Goal: Find contact information: Find contact information

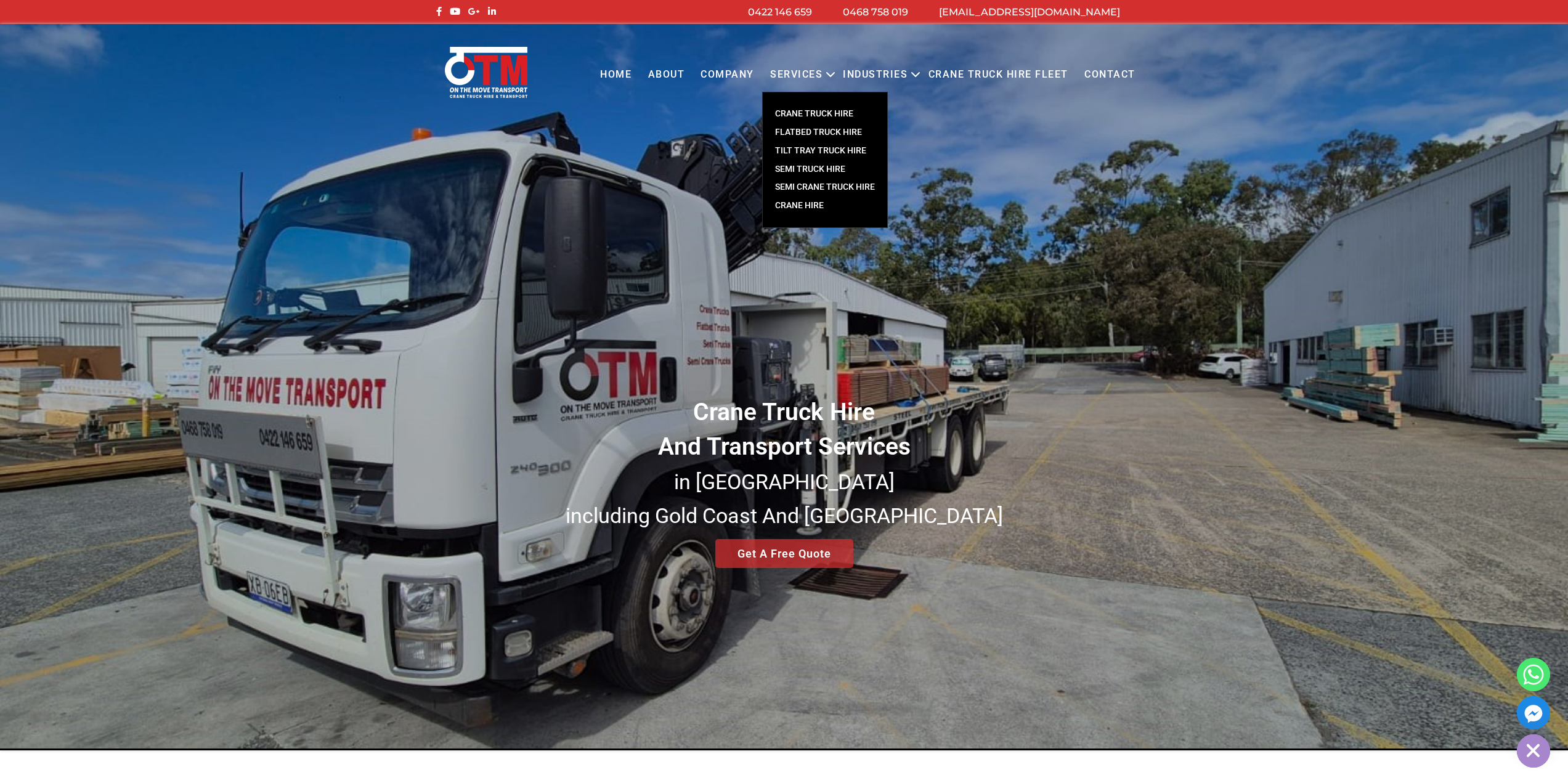
click at [808, 115] on link "CRANE TRUCK HIRE" at bounding box center [825, 114] width 124 height 19
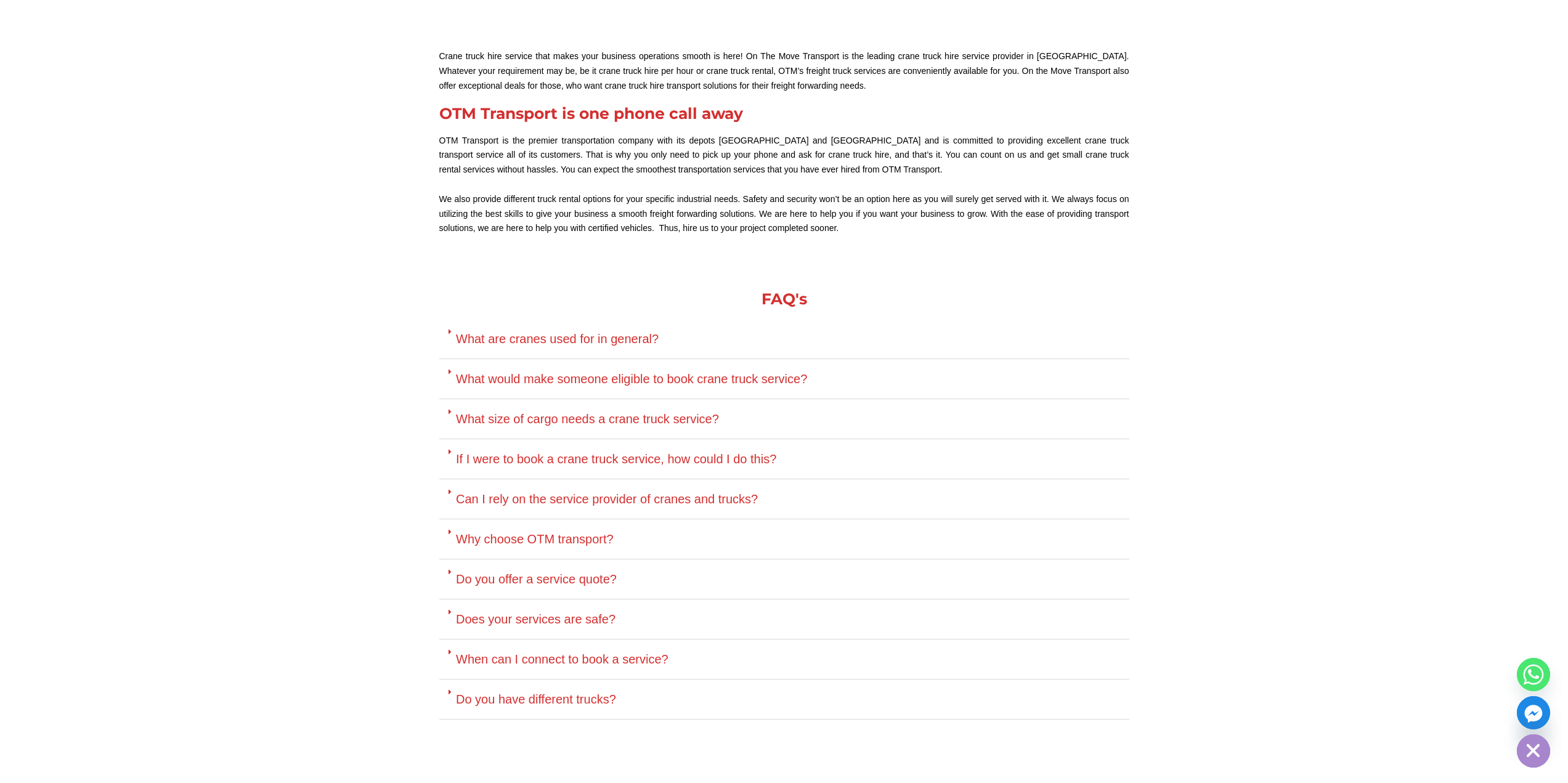
scroll to position [3254, 0]
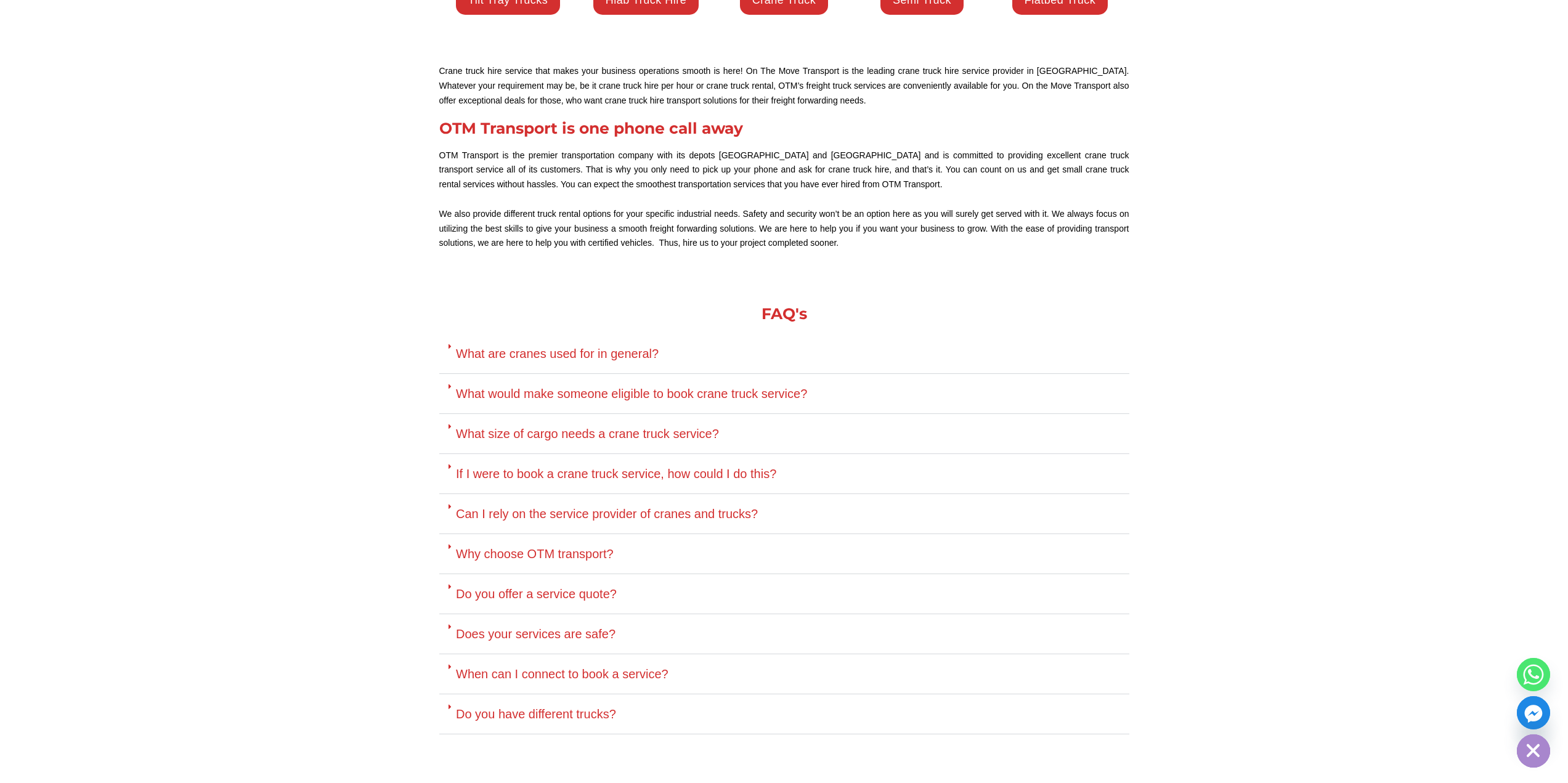
click at [629, 614] on div "Does your services are safe?" at bounding box center [784, 633] width 690 height 40
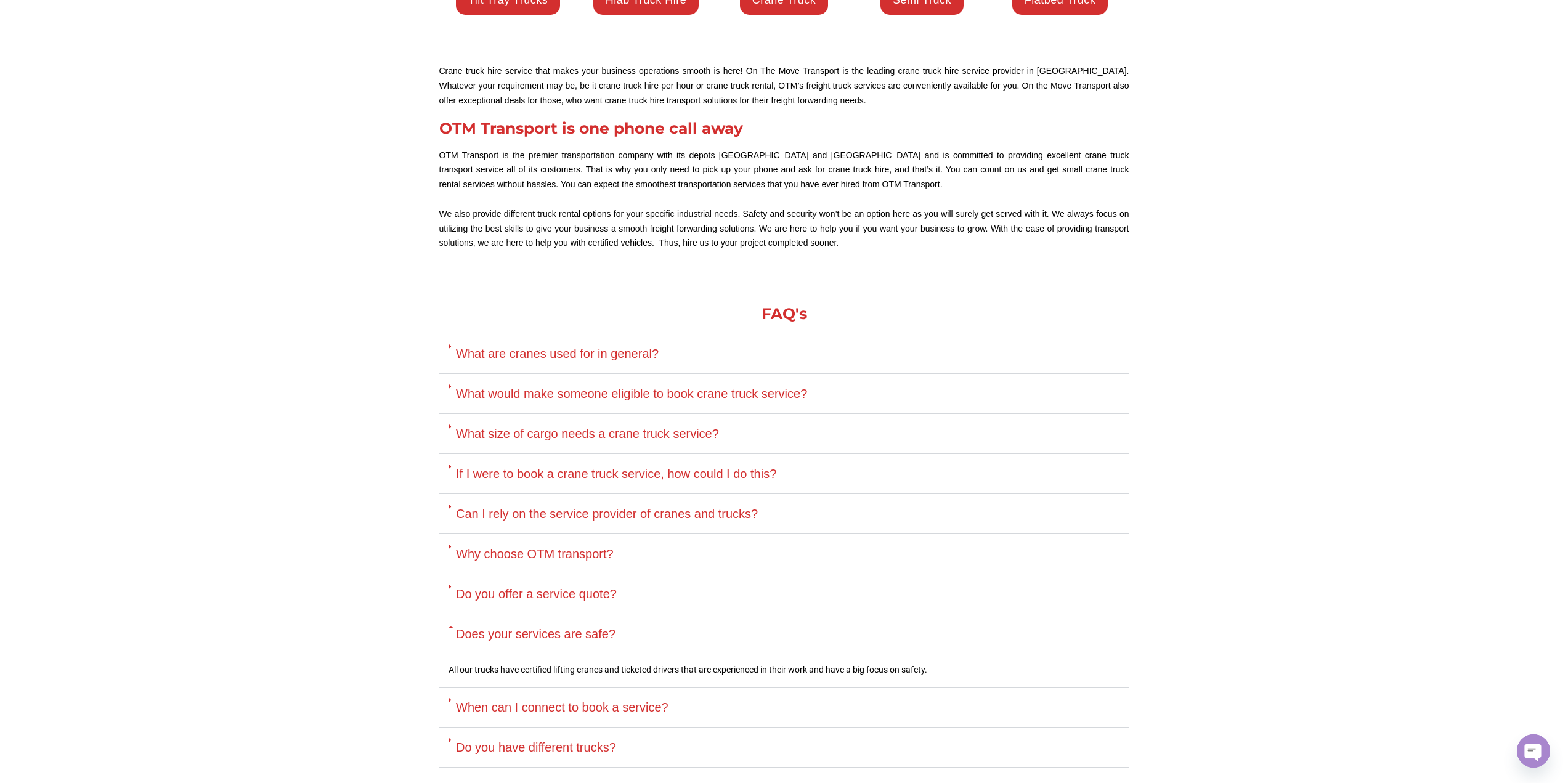
click at [648, 614] on div "Does your services are safe?" at bounding box center [784, 633] width 690 height 40
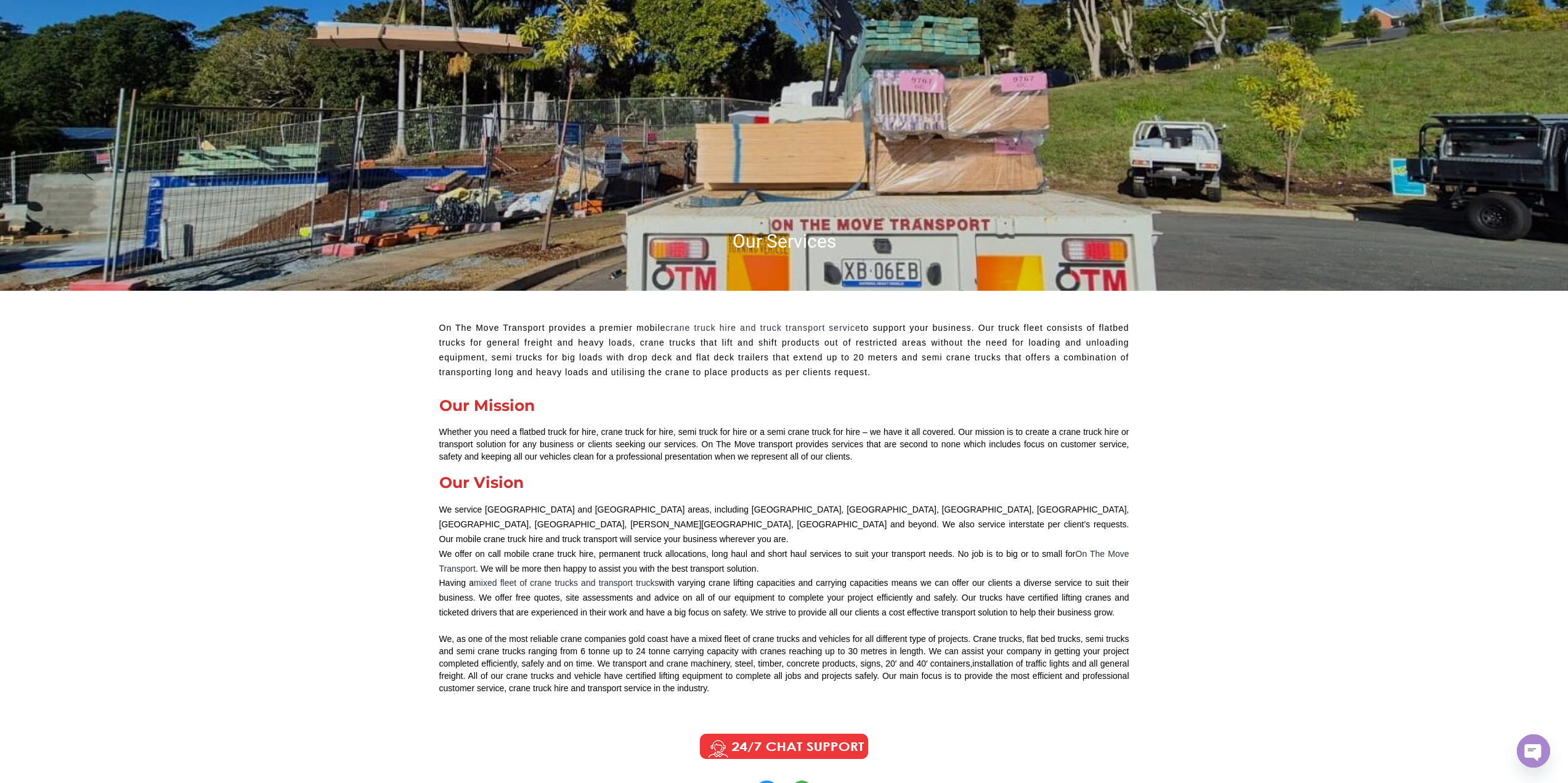
scroll to position [0, 0]
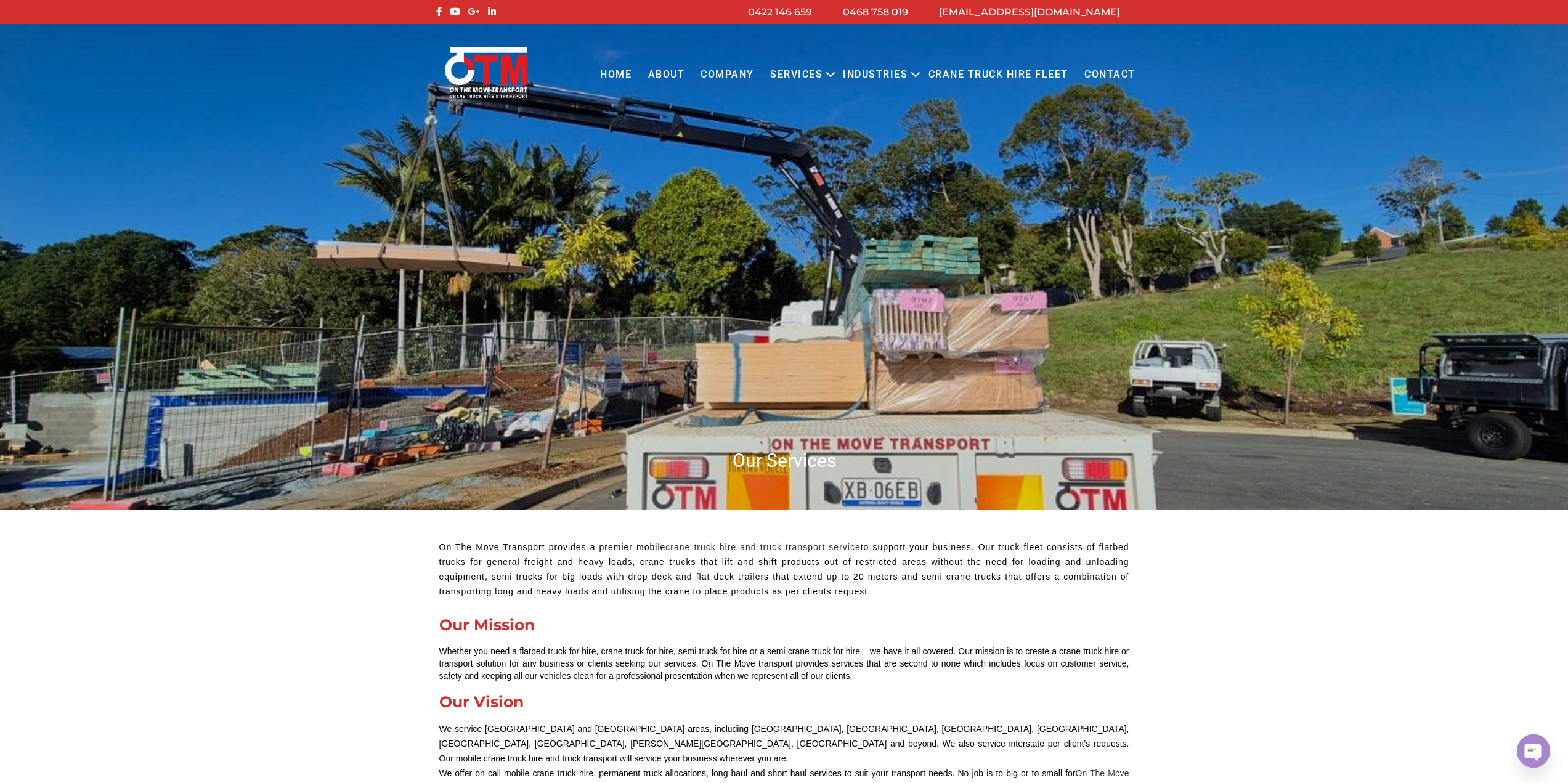
click at [1125, 68] on link "Contact" at bounding box center [1110, 75] width 68 height 34
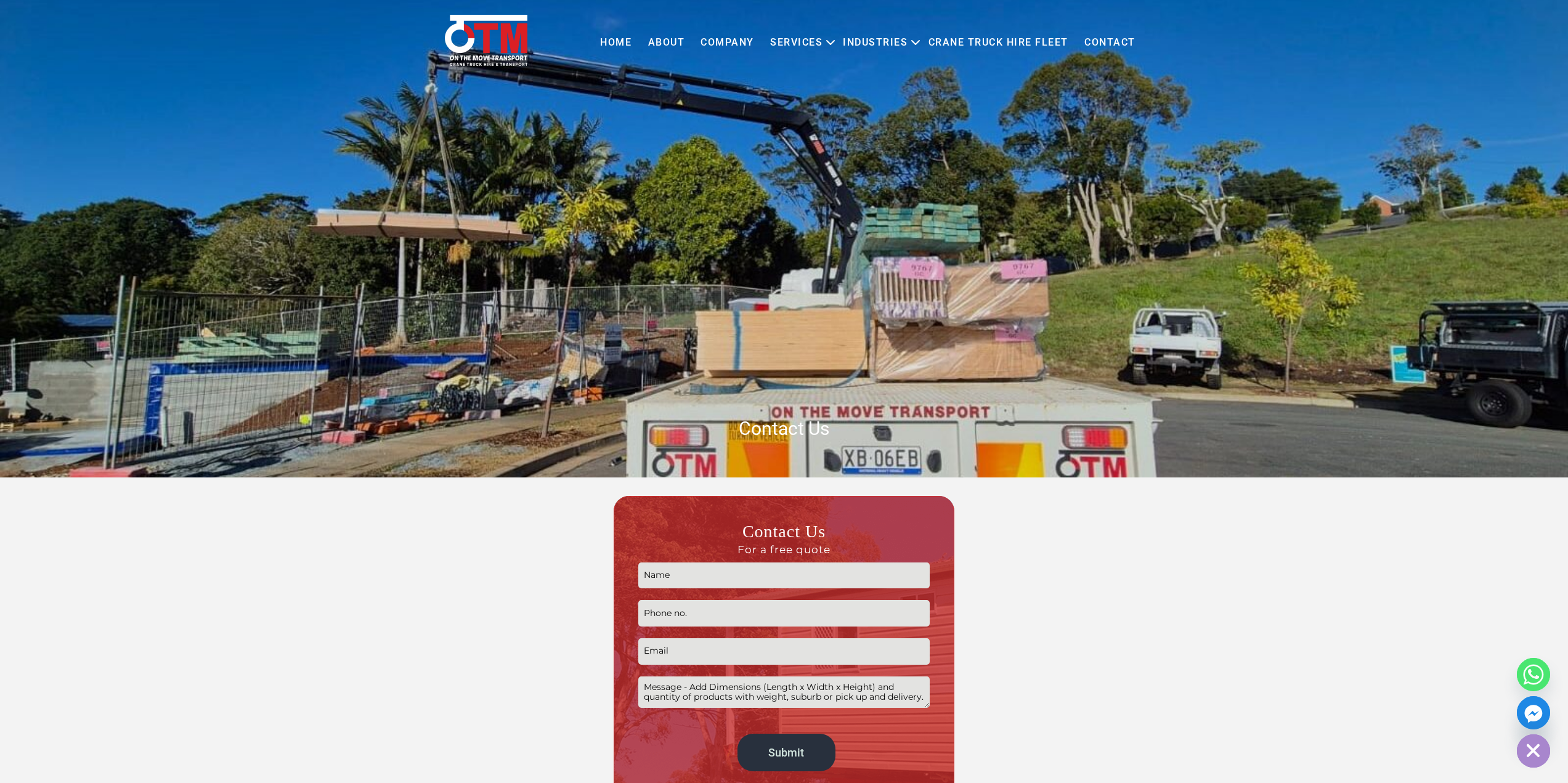
scroll to position [62, 0]
